Goal: Information Seeking & Learning: Learn about a topic

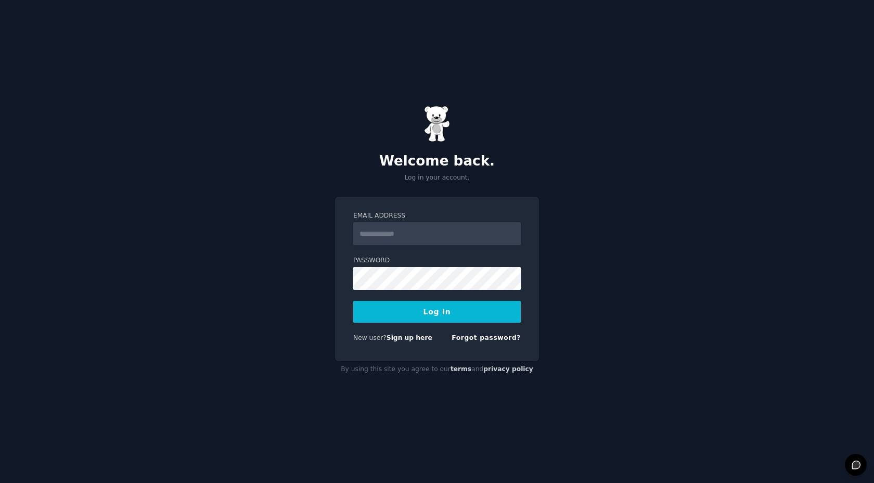
click at [440, 226] on input "Email Address" at bounding box center [436, 233] width 167 height 23
type input "**********"
click at [430, 314] on button "Log In" at bounding box center [436, 312] width 167 height 22
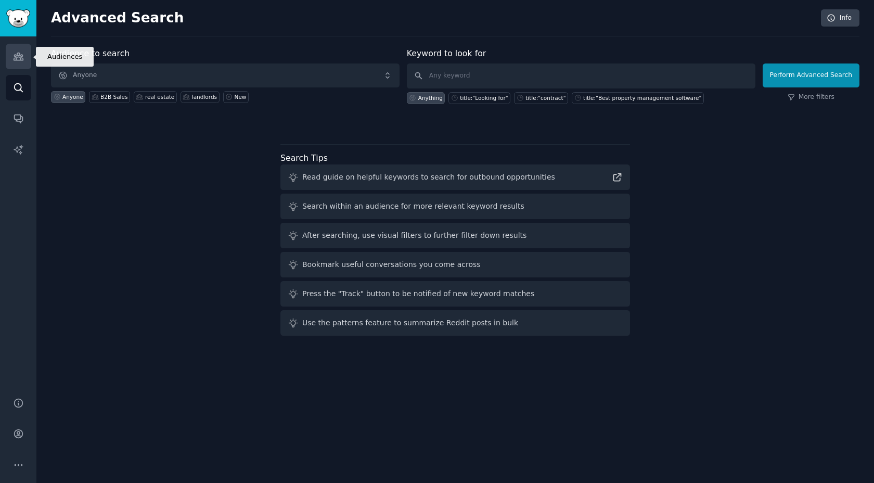
click at [13, 54] on icon "Sidebar" at bounding box center [18, 56] width 11 height 11
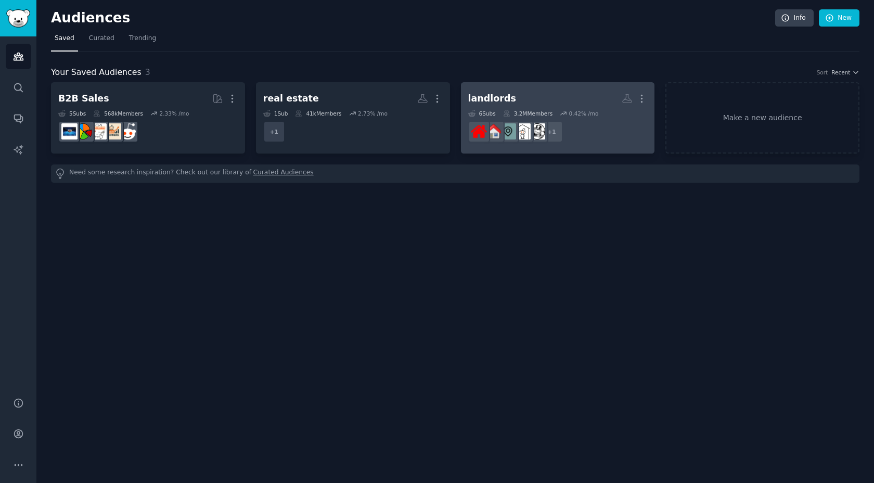
click at [572, 140] on dd "r/Landlord + 1" at bounding box center [557, 131] width 179 height 29
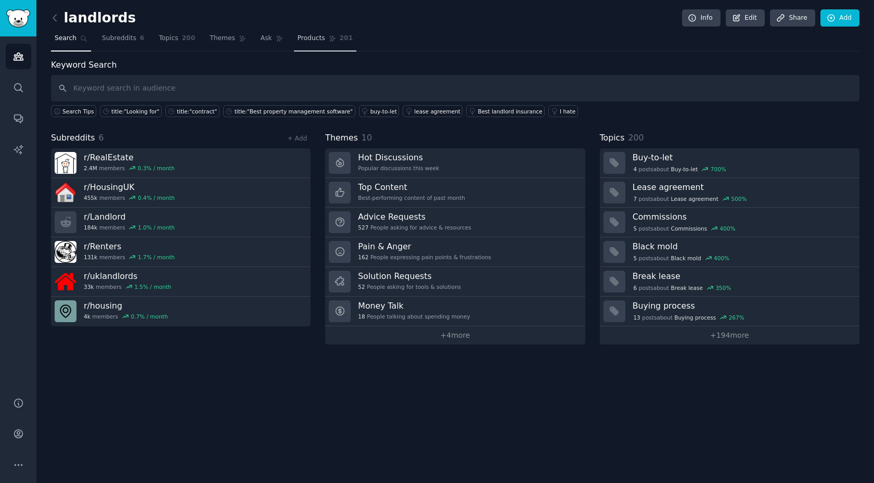
click at [308, 40] on span "Products" at bounding box center [312, 38] width 28 height 9
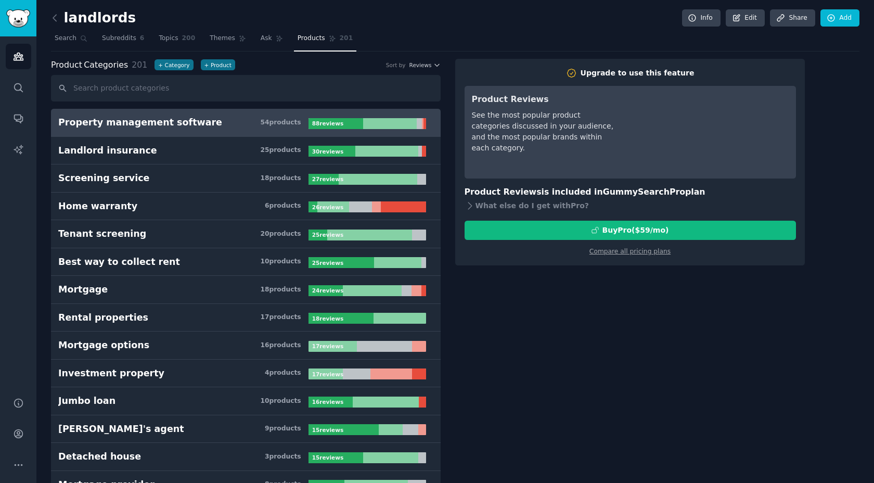
click at [423, 71] on div "Product Categories 201 + Category + Product Sort by Reviews" at bounding box center [246, 65] width 390 height 13
click at [427, 67] on span "Reviews" at bounding box center [420, 64] width 22 height 7
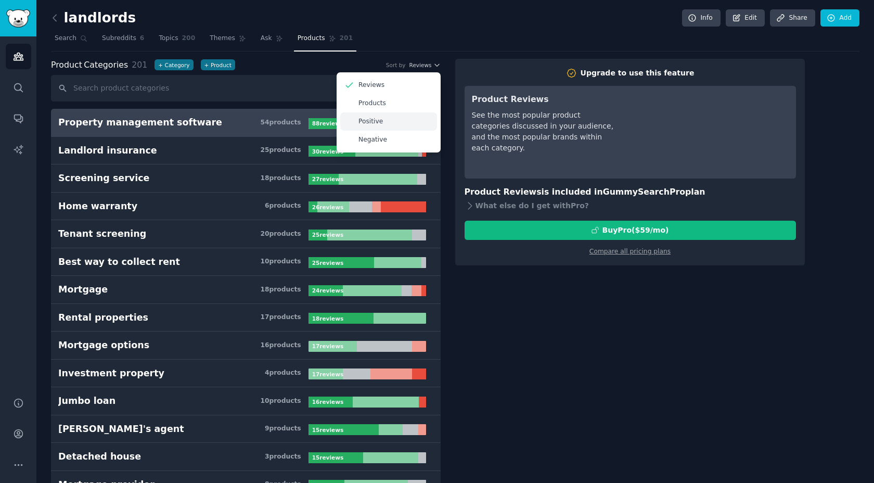
click at [364, 125] on p "Positive" at bounding box center [370, 121] width 24 height 9
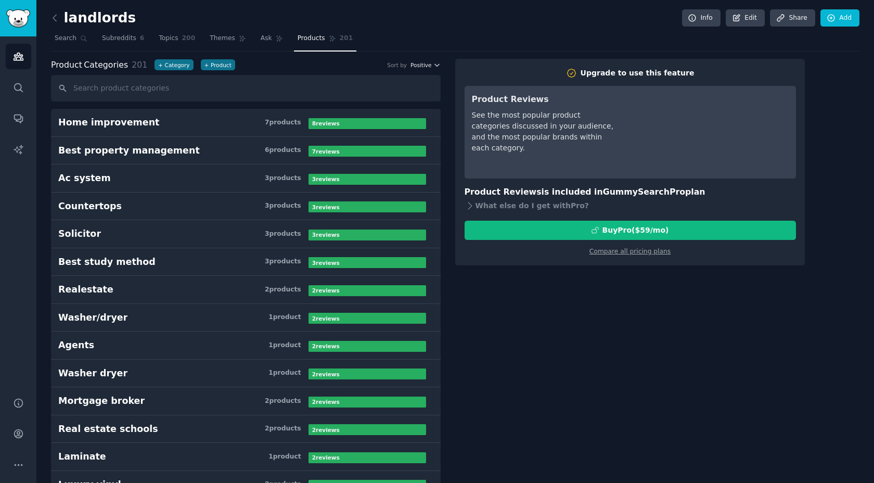
click at [433, 66] on icon "button" at bounding box center [436, 64] width 7 height 7
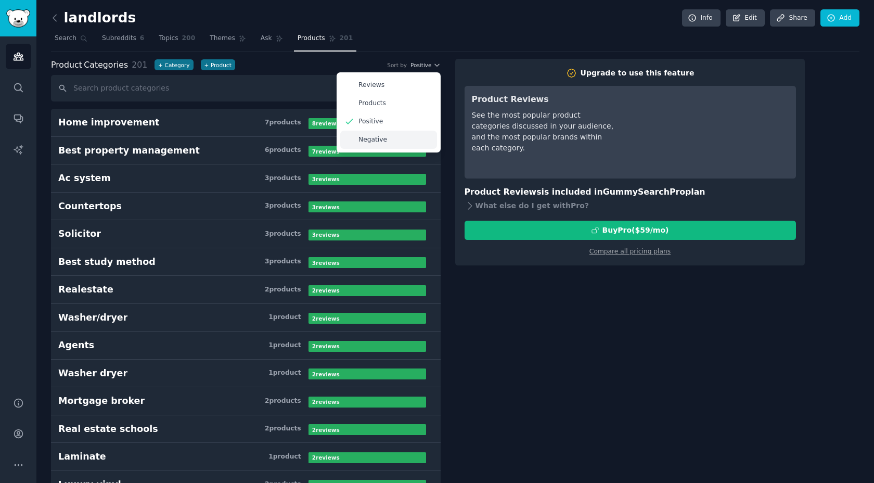
click at [372, 142] on p "Negative" at bounding box center [372, 139] width 29 height 9
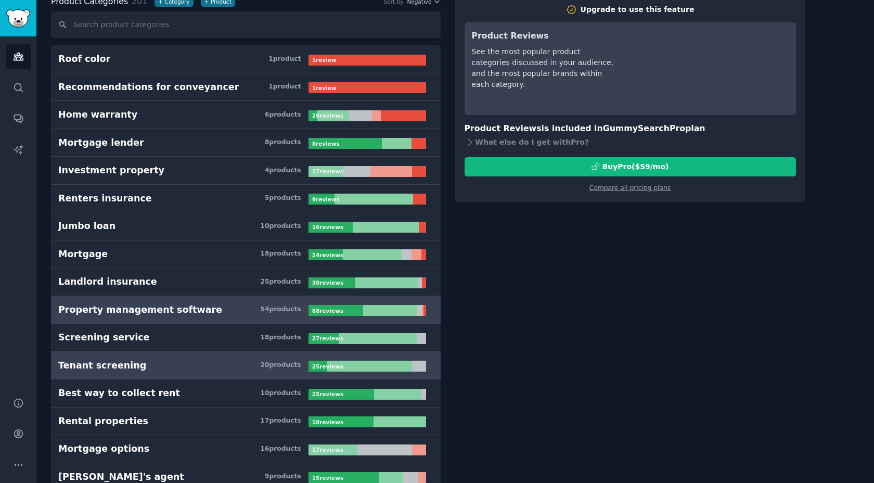
scroll to position [38, 0]
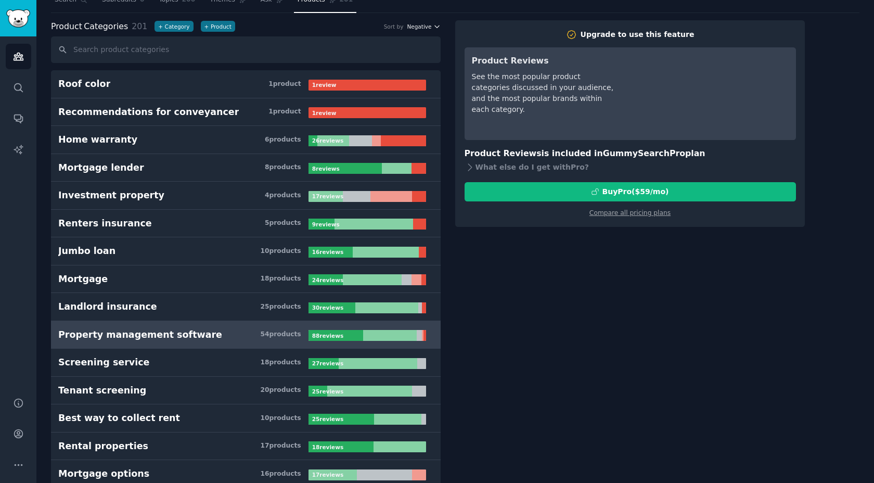
click at [434, 28] on icon "button" at bounding box center [436, 26] width 7 height 7
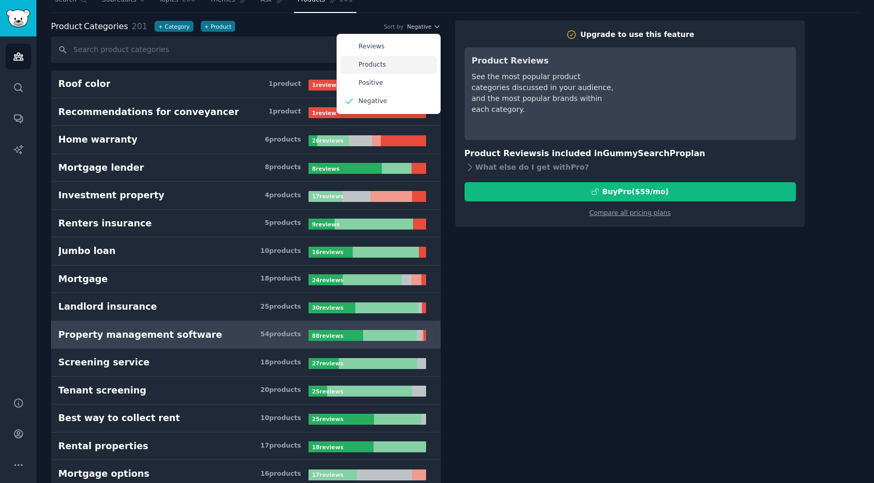
click at [387, 62] on div "Products" at bounding box center [388, 65] width 97 height 18
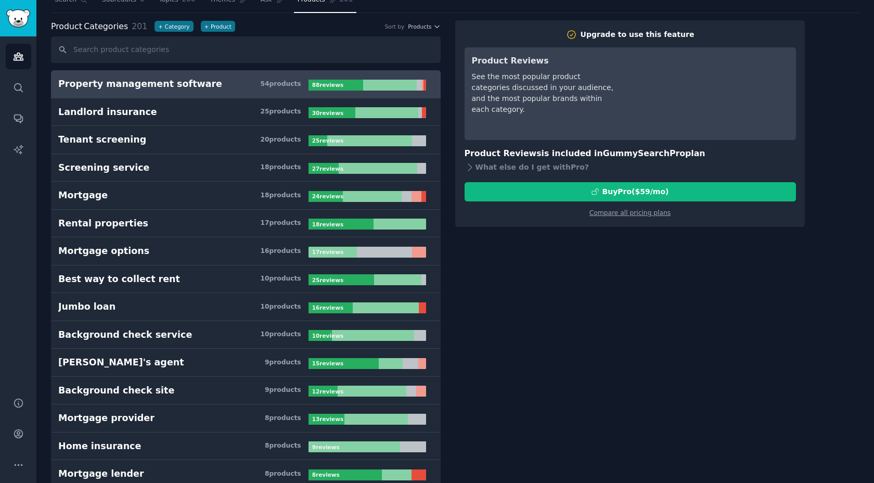
click at [418, 84] on div at bounding box center [419, 85] width 5 height 11
click at [187, 85] on div "Property management software" at bounding box center [140, 84] width 164 height 13
click at [474, 166] on div "What else do I get with Pro ?" at bounding box center [629, 167] width 331 height 15
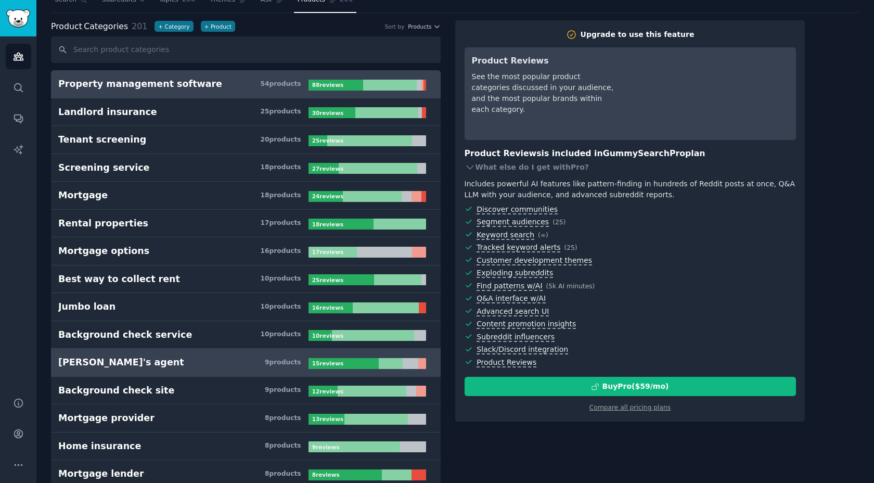
click at [85, 366] on div "[PERSON_NAME]'s agent" at bounding box center [121, 362] width 126 height 13
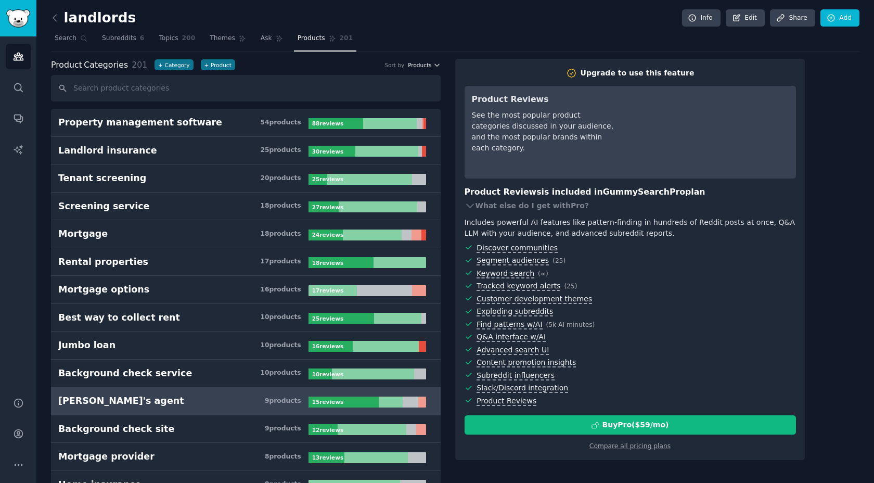
click at [434, 67] on icon "button" at bounding box center [436, 64] width 7 height 7
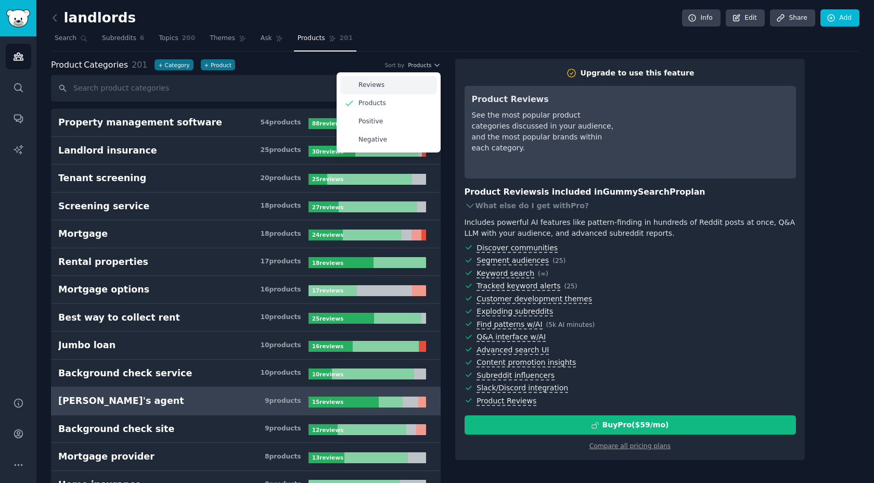
click at [385, 87] on div "Reviews" at bounding box center [388, 85] width 97 height 18
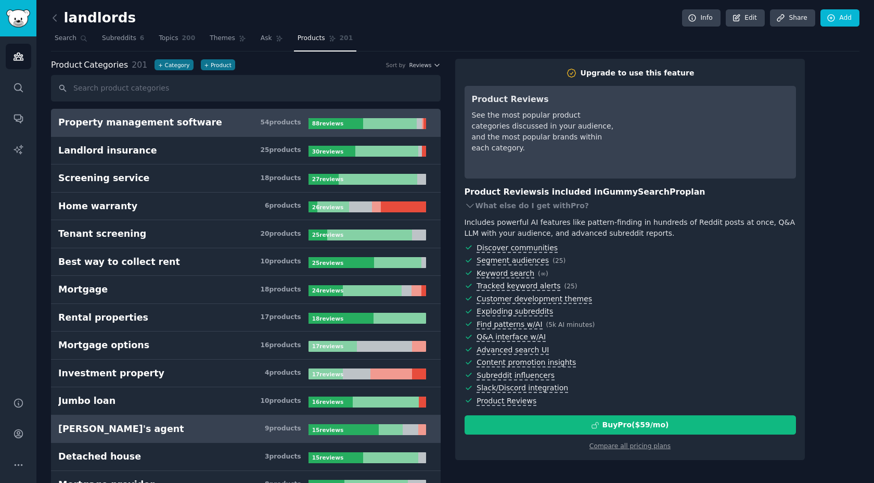
click at [176, 122] on div "Property management software" at bounding box center [140, 122] width 164 height 13
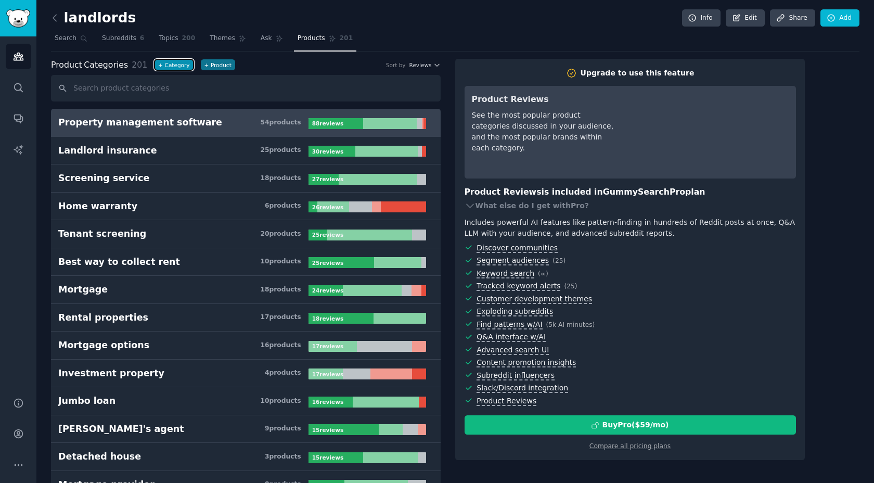
click at [169, 67] on button "+ Category" at bounding box center [173, 64] width 38 height 11
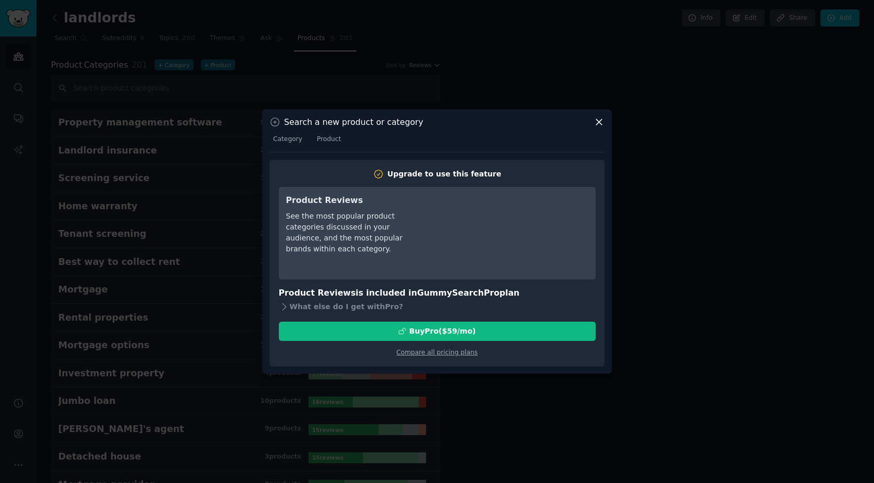
click at [600, 123] on icon at bounding box center [599, 123] width 6 height 6
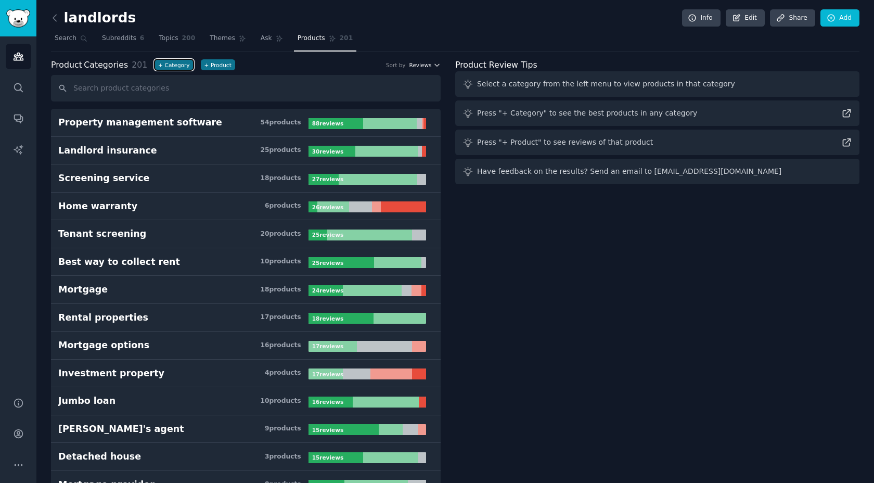
click at [428, 68] on span "Reviews" at bounding box center [420, 64] width 22 height 7
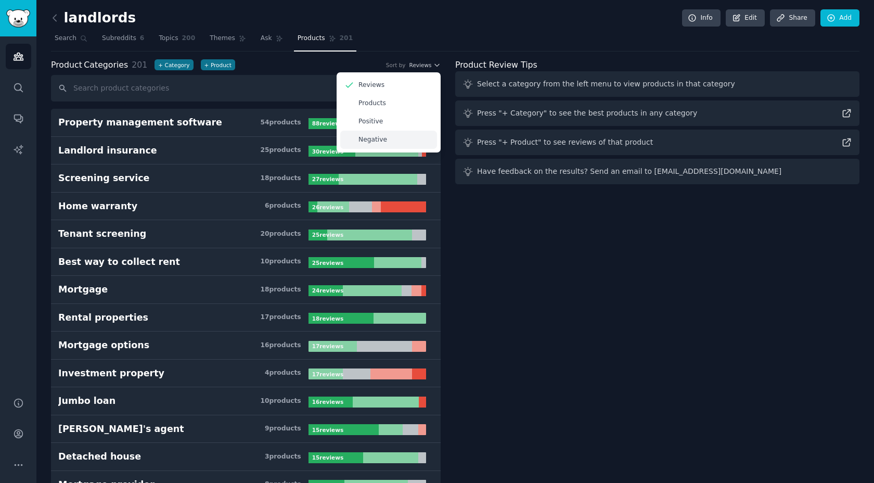
click at [375, 139] on p "Negative" at bounding box center [372, 139] width 29 height 9
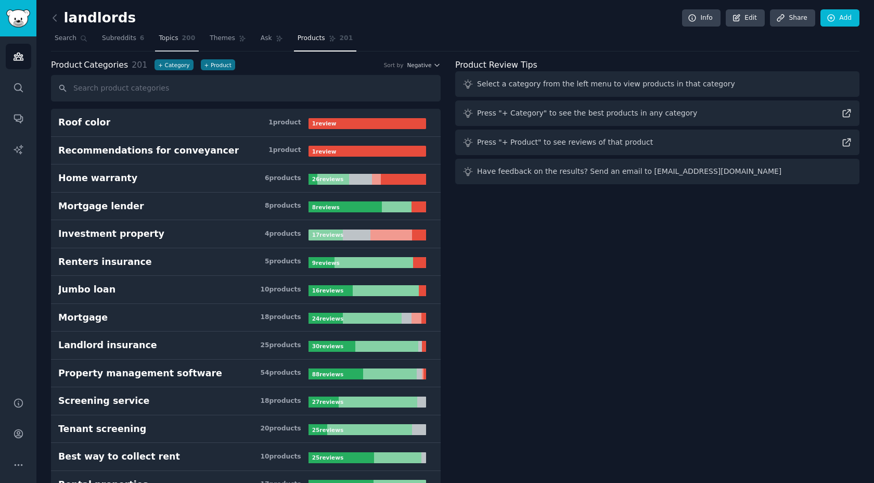
click at [164, 39] on span "Topics" at bounding box center [168, 38] width 19 height 9
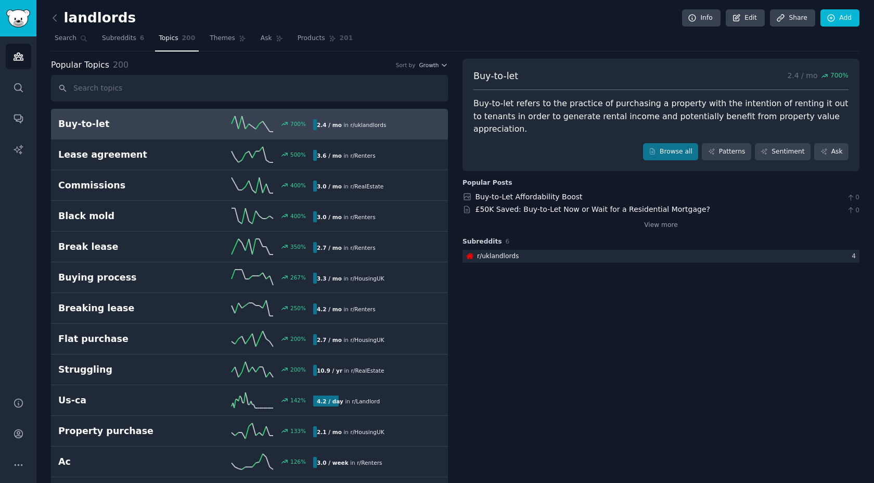
click at [433, 69] on div "Popular Topics 200 Sort by Growth" at bounding box center [249, 65] width 397 height 13
click at [441, 60] on div "Popular Topics 200 Sort by Growth" at bounding box center [249, 65] width 397 height 13
click at [442, 65] on icon "button" at bounding box center [444, 65] width 4 height 2
click at [386, 100] on p "Velocity" at bounding box center [378, 103] width 25 height 9
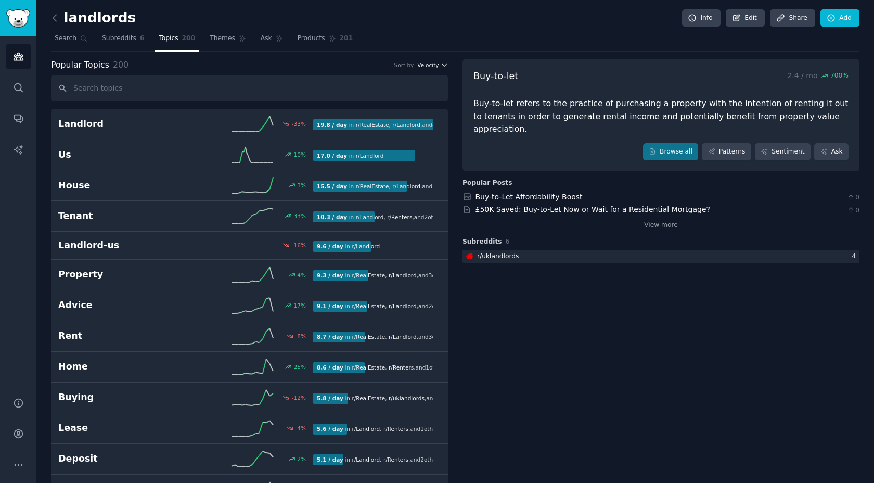
click at [441, 64] on icon "button" at bounding box center [444, 64] width 7 height 7
click at [379, 91] on div "Growth" at bounding box center [395, 85] width 97 height 18
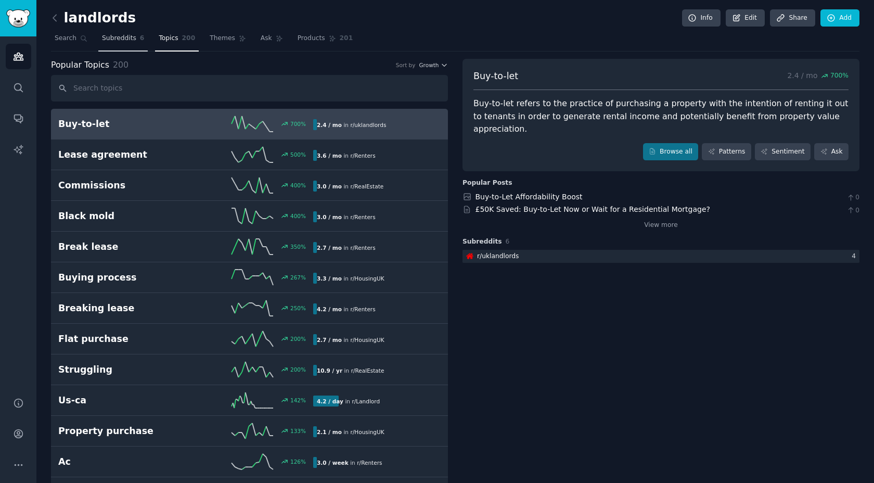
click at [132, 44] on link "Subreddits 6" at bounding box center [122, 40] width 49 height 21
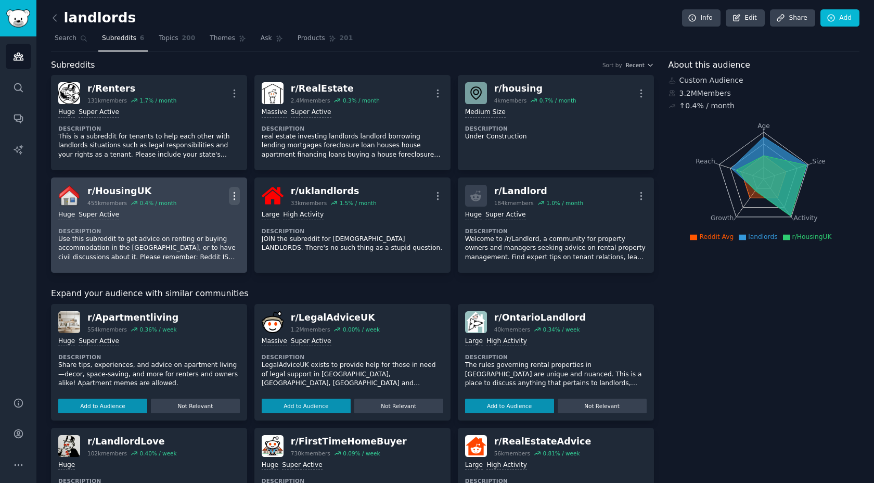
click at [237, 194] on icon "button" at bounding box center [234, 195] width 11 height 11
click at [195, 237] on p "Delete" at bounding box center [194, 235] width 24 height 11
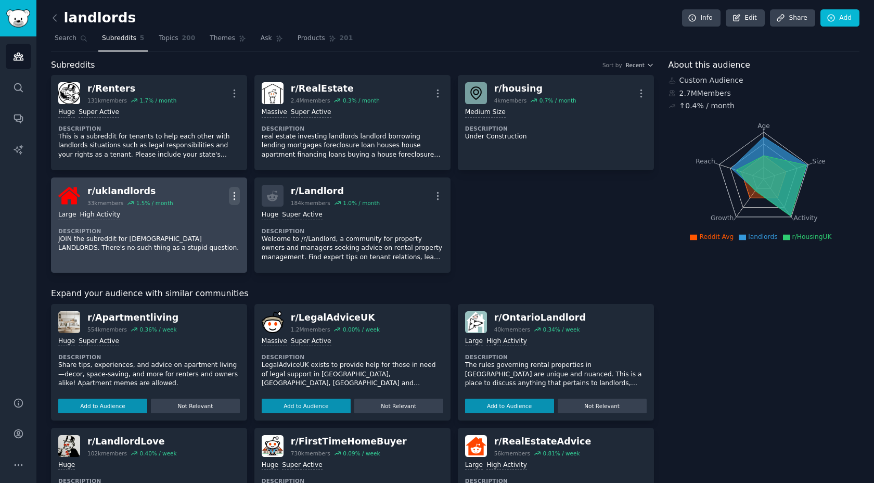
click at [234, 189] on button "More" at bounding box center [234, 196] width 11 height 18
click at [200, 233] on p "Delete" at bounding box center [194, 235] width 24 height 11
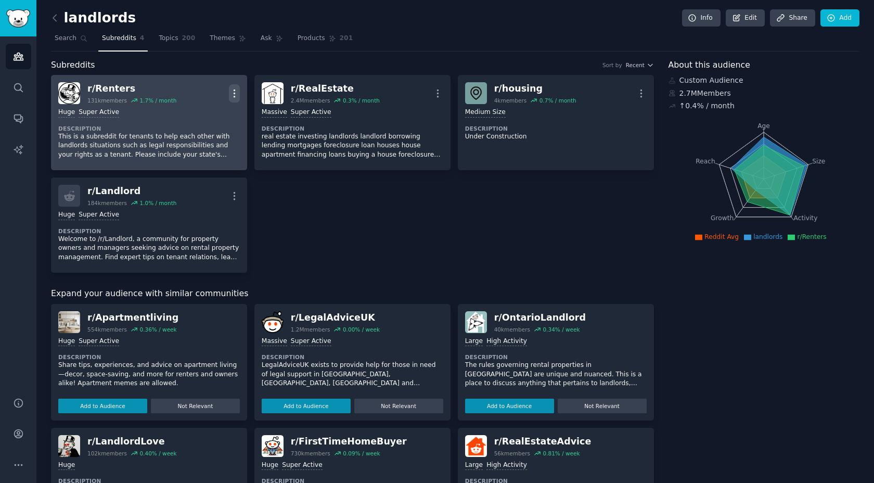
click at [236, 96] on icon "button" at bounding box center [234, 93] width 11 height 11
click at [200, 136] on p "Delete" at bounding box center [194, 133] width 24 height 11
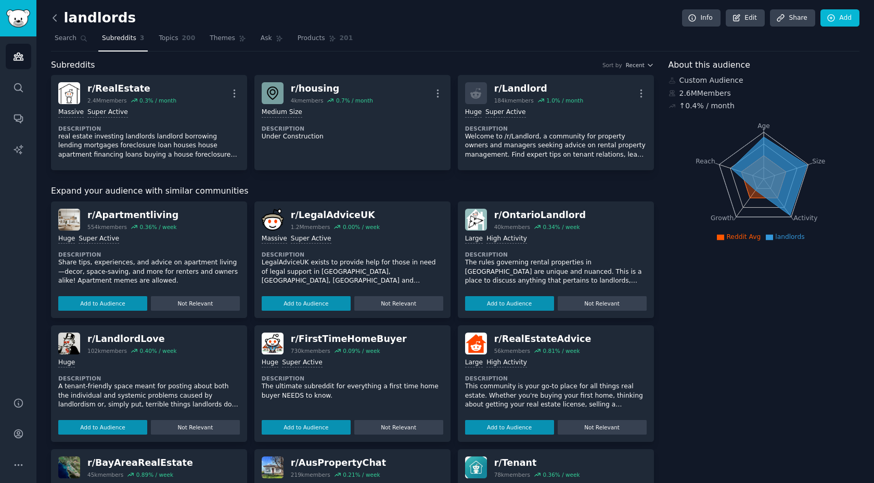
click at [55, 15] on icon at bounding box center [54, 18] width 3 height 6
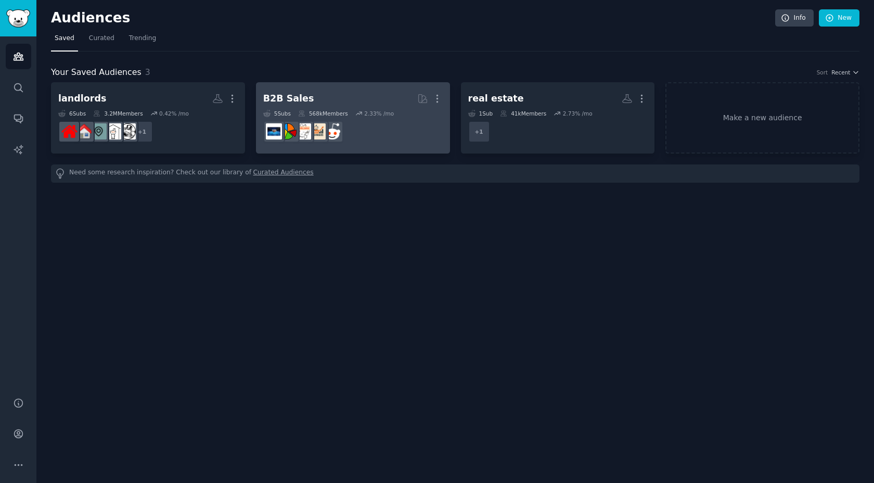
click at [398, 134] on dd "r/sales" at bounding box center [352, 131] width 179 height 29
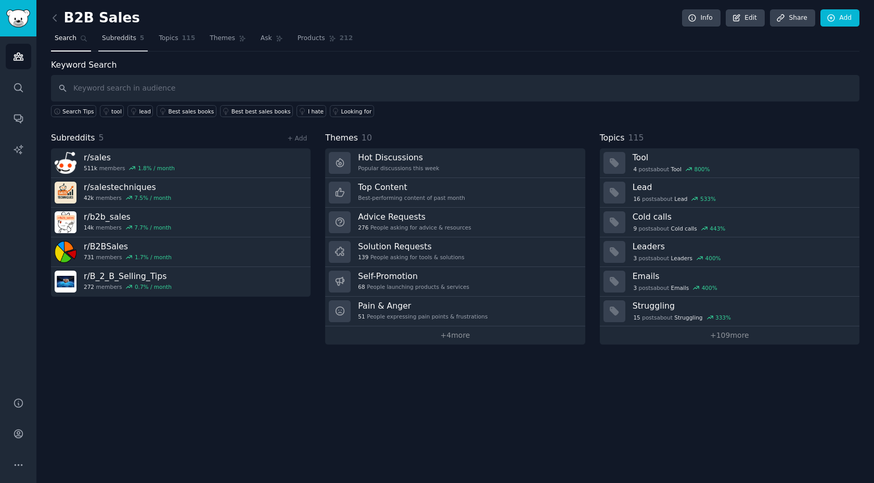
click at [130, 44] on link "Subreddits 5" at bounding box center [122, 40] width 49 height 21
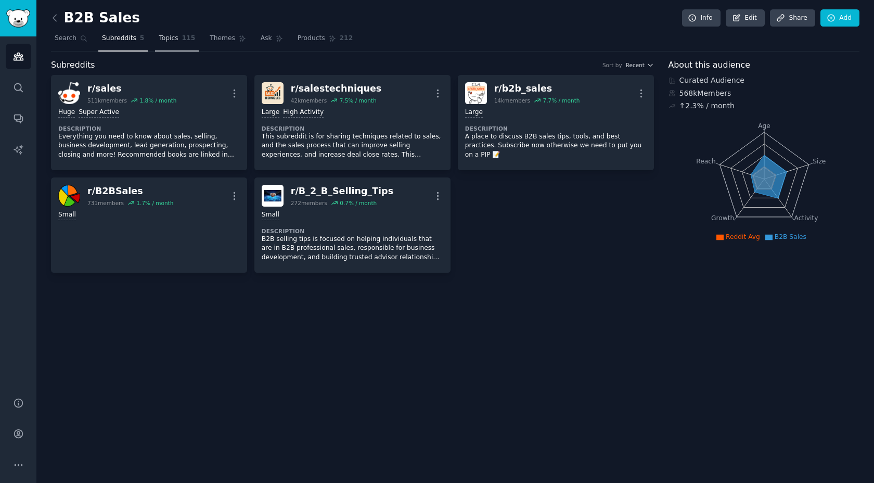
click at [169, 36] on span "Topics" at bounding box center [168, 38] width 19 height 9
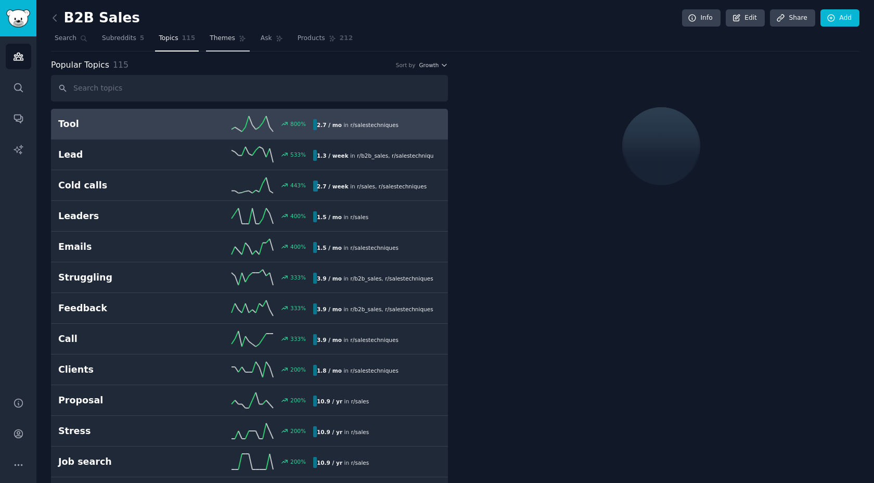
click at [223, 38] on span "Themes" at bounding box center [222, 38] width 25 height 9
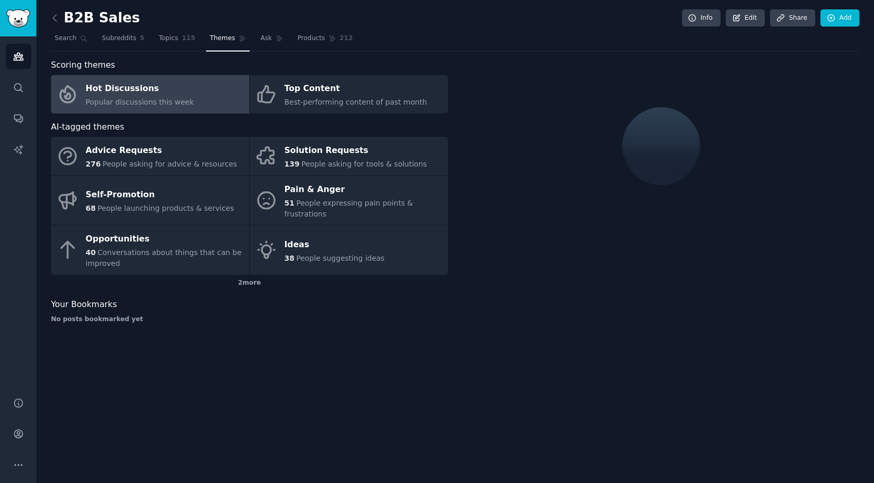
click at [166, 95] on div "Hot Discussions" at bounding box center [140, 89] width 108 height 17
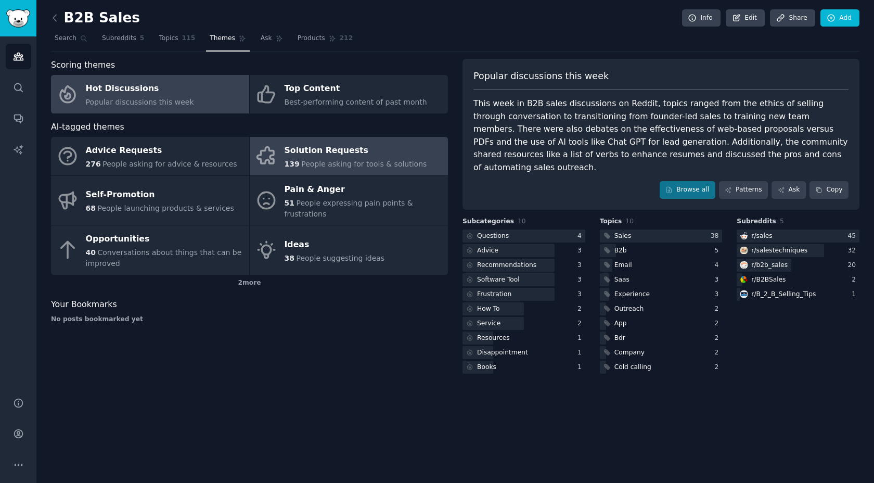
click at [327, 160] on span "People asking for tools & solutions" at bounding box center [363, 164] width 125 height 8
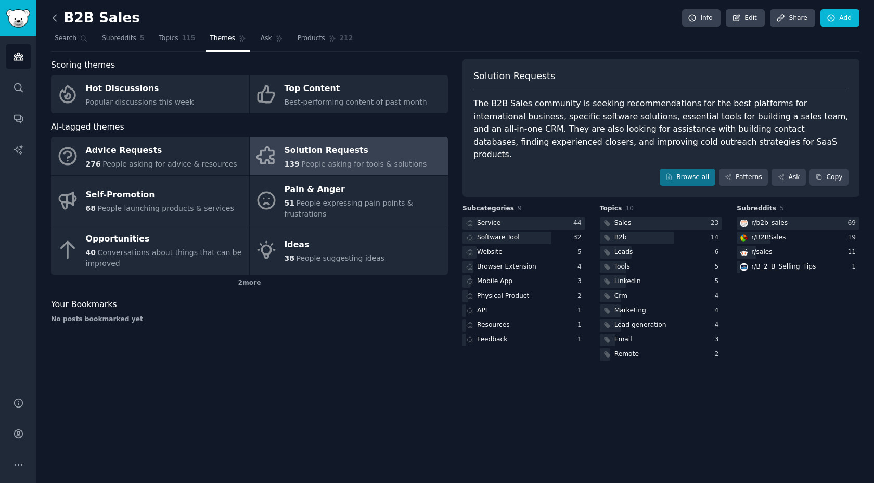
click at [58, 18] on icon at bounding box center [54, 17] width 11 height 11
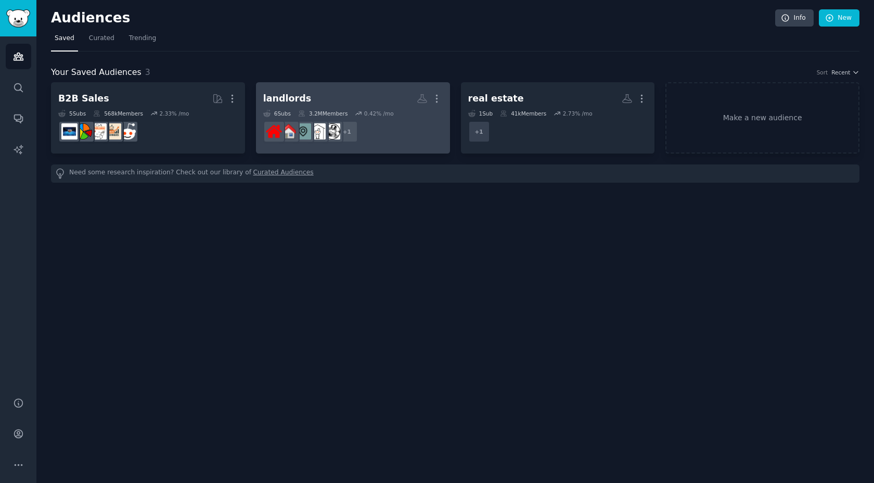
click at [400, 139] on dd "+ 1" at bounding box center [352, 131] width 179 height 29
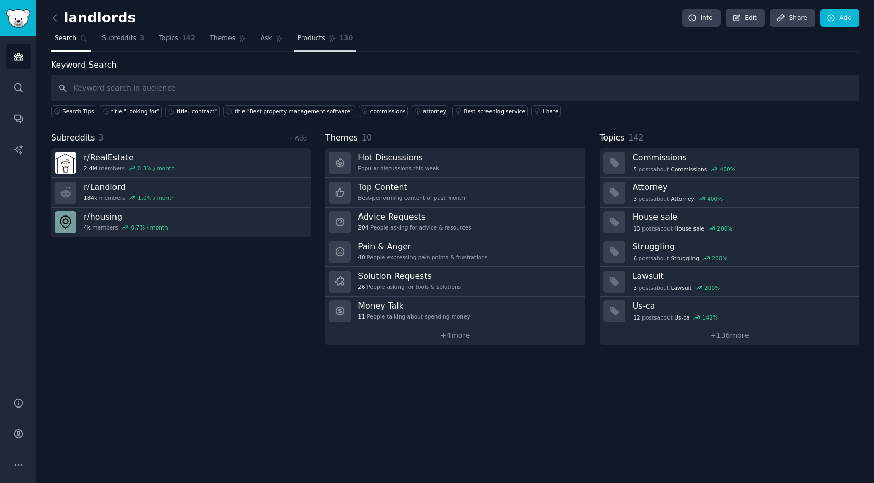
click at [306, 49] on link "Products 130" at bounding box center [325, 40] width 62 height 21
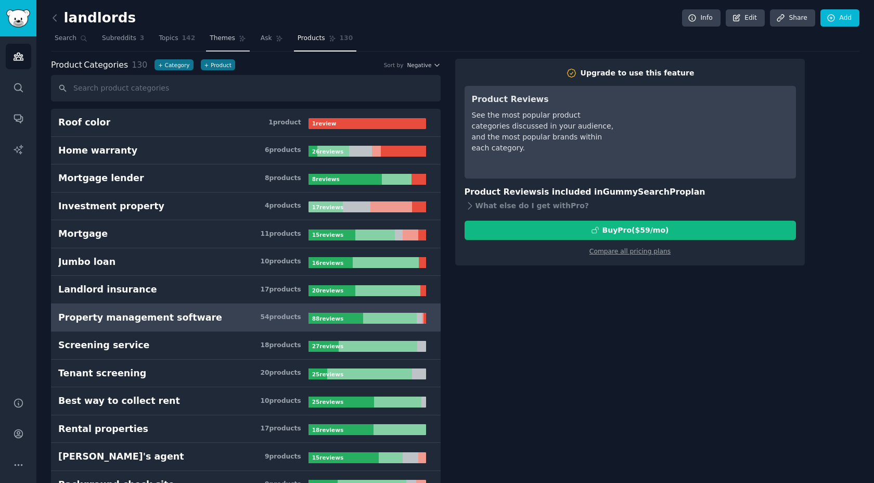
click at [210, 43] on link "Themes" at bounding box center [228, 40] width 44 height 21
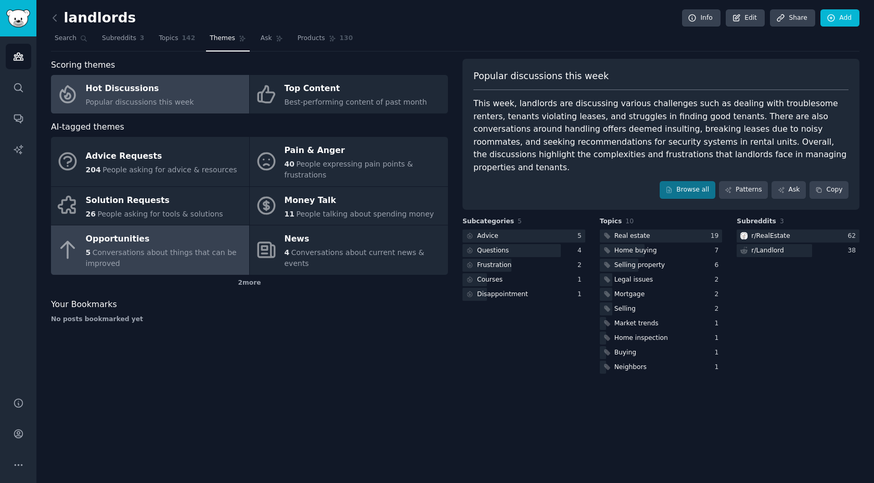
click at [154, 243] on div "Opportunities" at bounding box center [165, 239] width 158 height 17
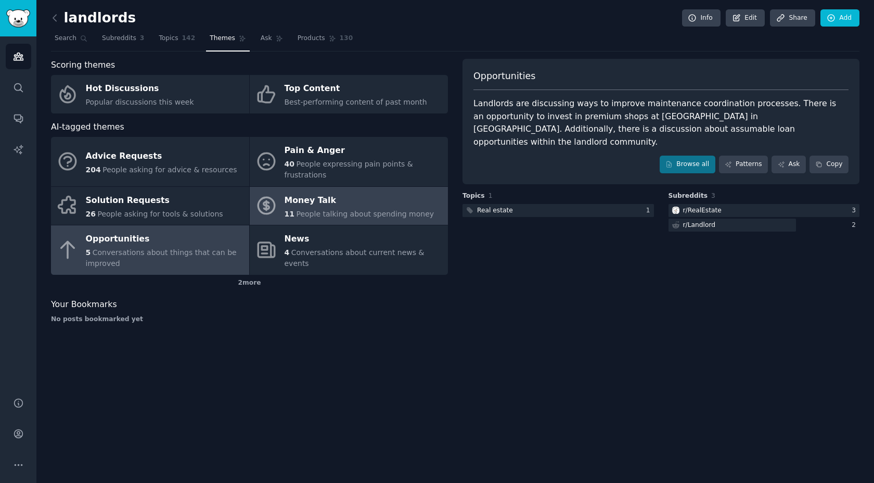
click at [335, 212] on span "People talking about spending money" at bounding box center [365, 214] width 138 height 8
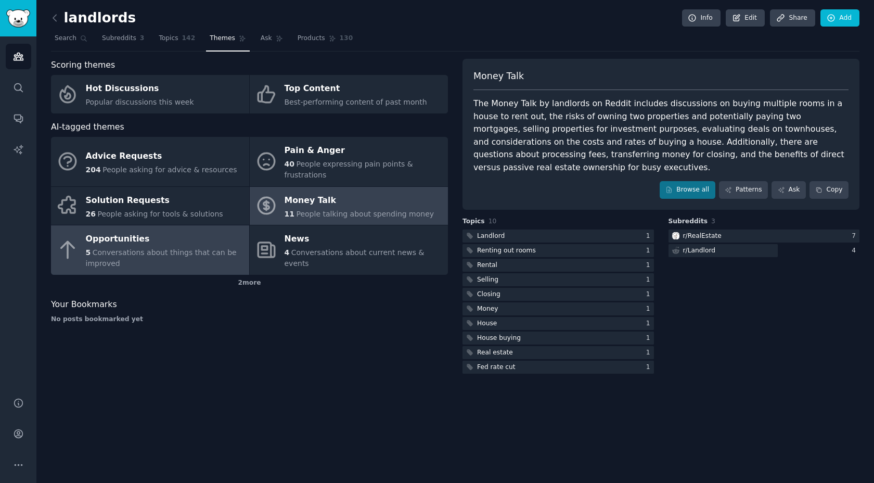
click at [130, 237] on div "Opportunities" at bounding box center [165, 239] width 158 height 17
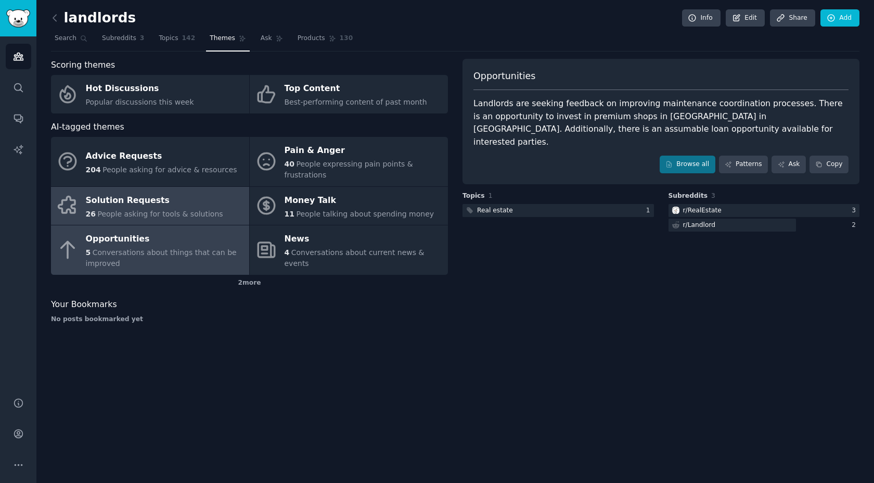
click at [186, 203] on div "Solution Requests" at bounding box center [154, 200] width 137 height 17
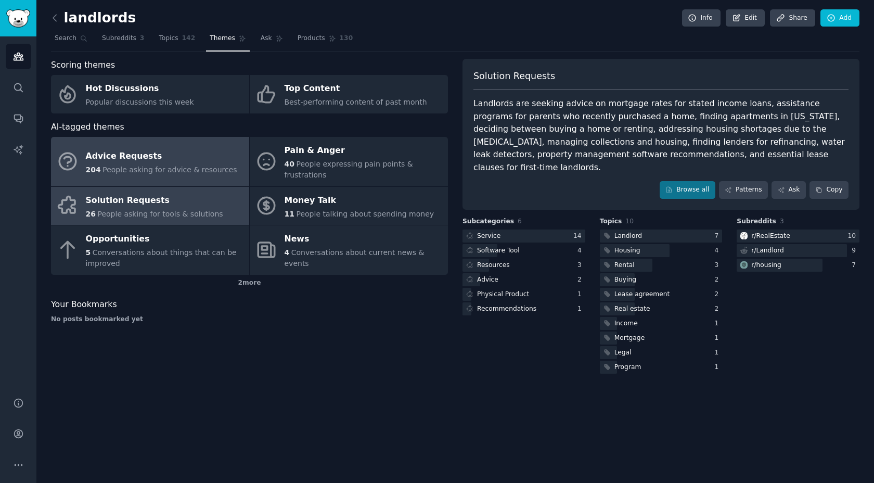
click at [117, 171] on span "People asking for advice & resources" at bounding box center [169, 169] width 134 height 8
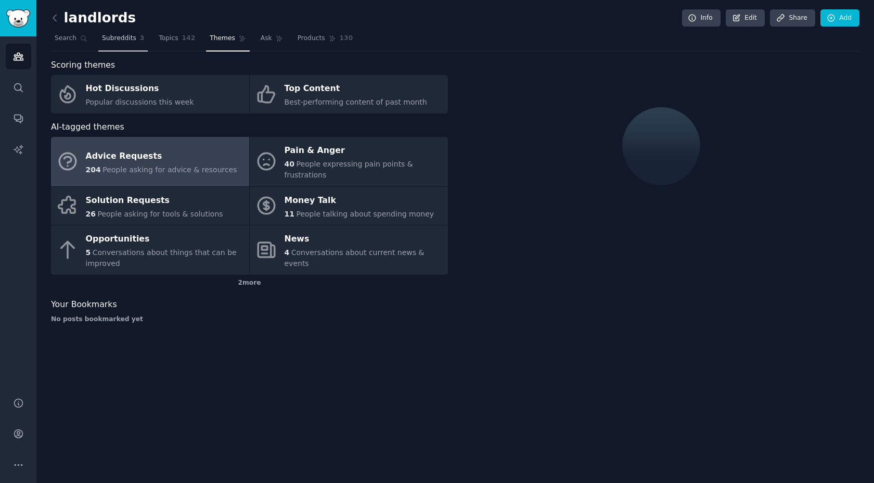
click at [112, 34] on span "Subreddits" at bounding box center [119, 38] width 34 height 9
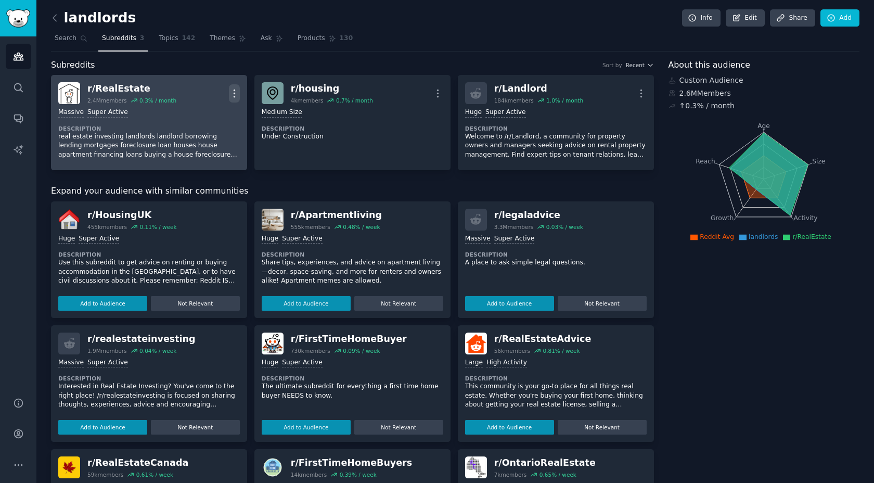
click at [237, 94] on icon "button" at bounding box center [234, 93] width 11 height 11
click at [200, 133] on p "Delete" at bounding box center [194, 133] width 24 height 11
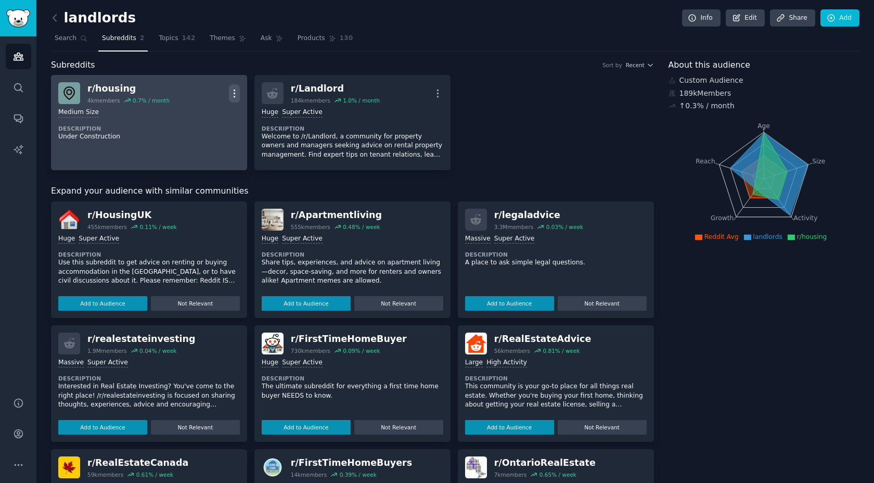
click at [235, 91] on icon "button" at bounding box center [234, 93] width 11 height 11
click at [201, 135] on p "Delete" at bounding box center [194, 133] width 24 height 11
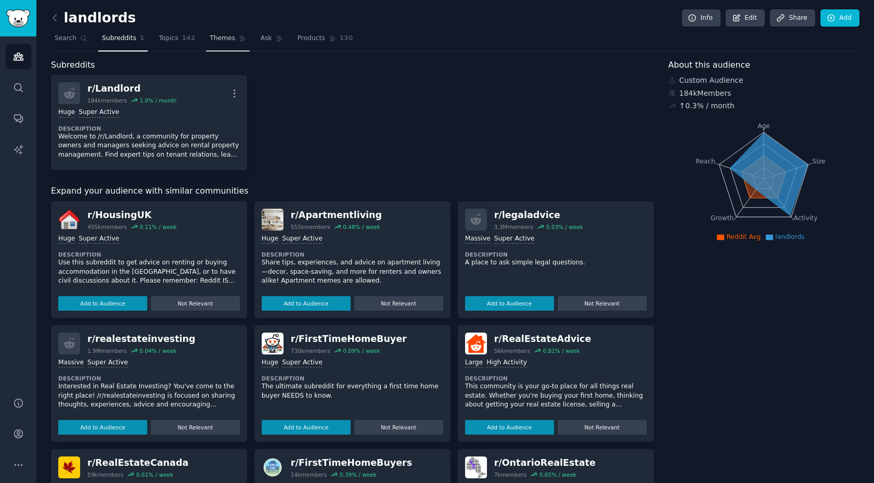
click at [217, 39] on span "Themes" at bounding box center [222, 38] width 25 height 9
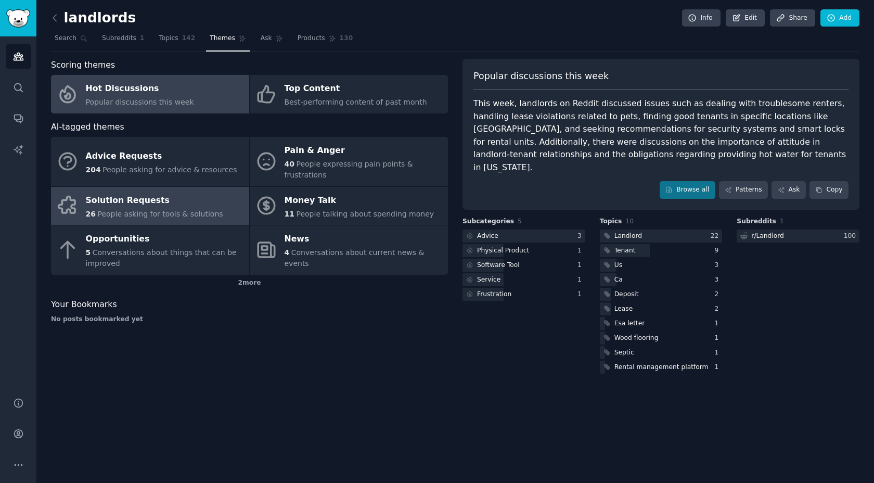
click at [121, 214] on span "People asking for tools & solutions" at bounding box center [159, 214] width 125 height 8
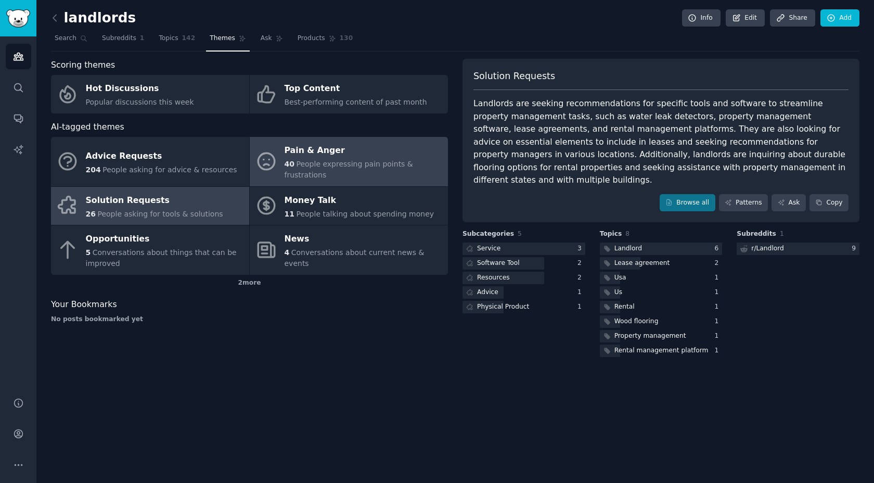
click at [374, 162] on span "People expressing pain points & frustrations" at bounding box center [349, 169] width 128 height 19
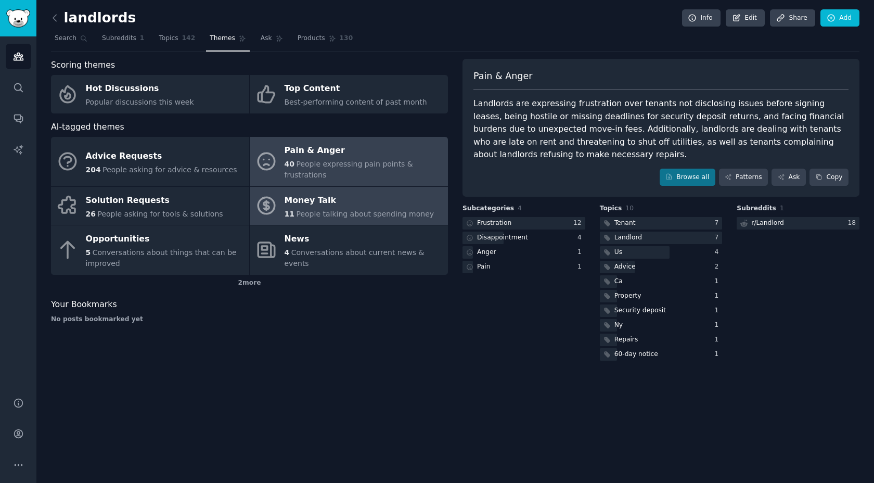
click at [352, 203] on div "Money Talk" at bounding box center [360, 200] width 150 height 17
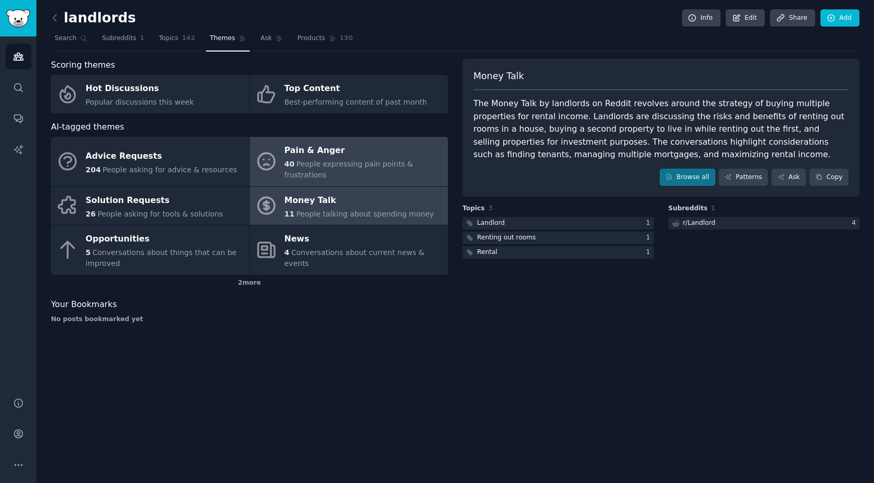
click at [355, 177] on div "40 People expressing pain points & frustrations" at bounding box center [364, 170] width 158 height 22
